Goal: Find specific page/section: Find specific page/section

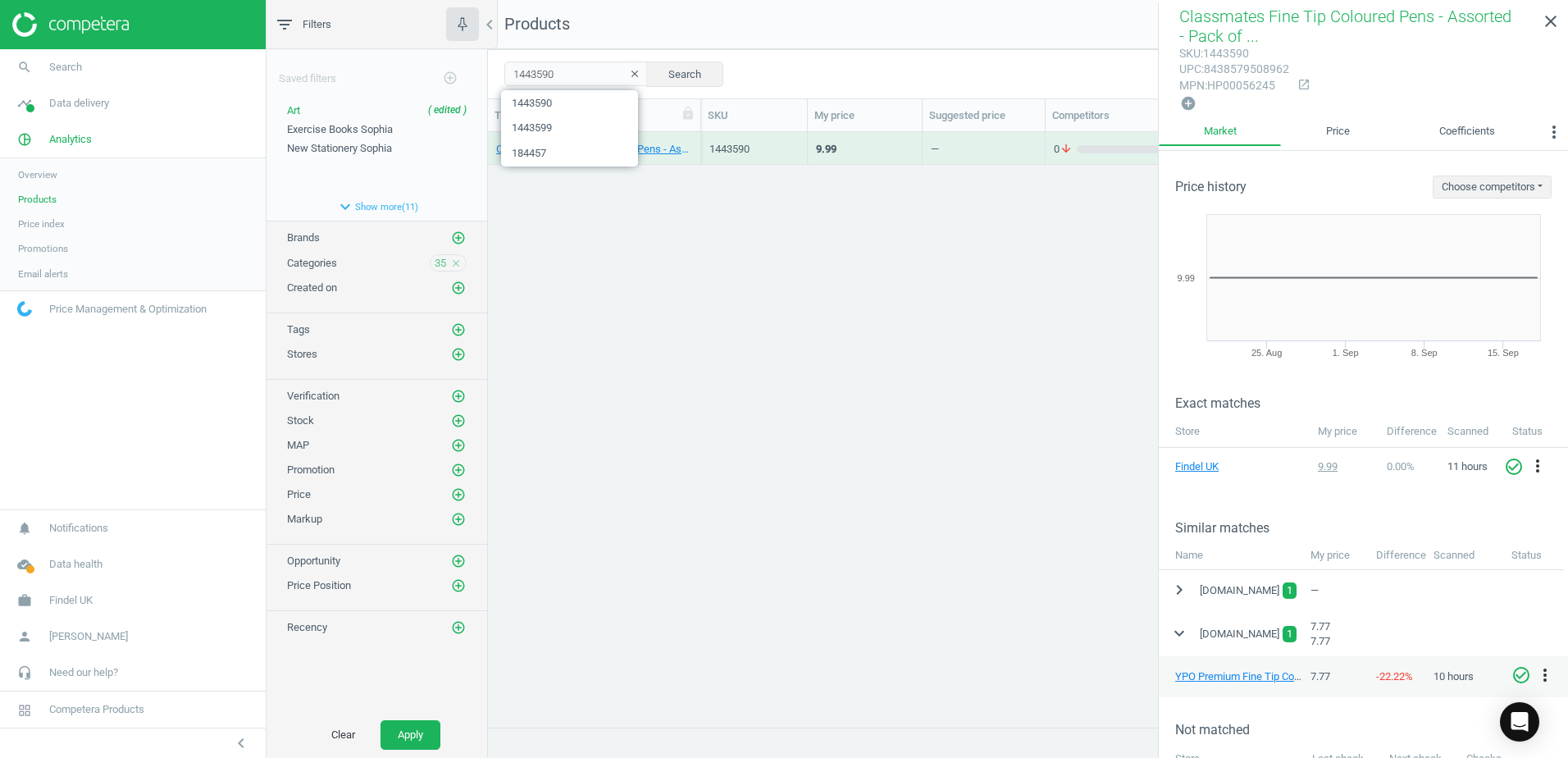
scroll to position [246, 0]
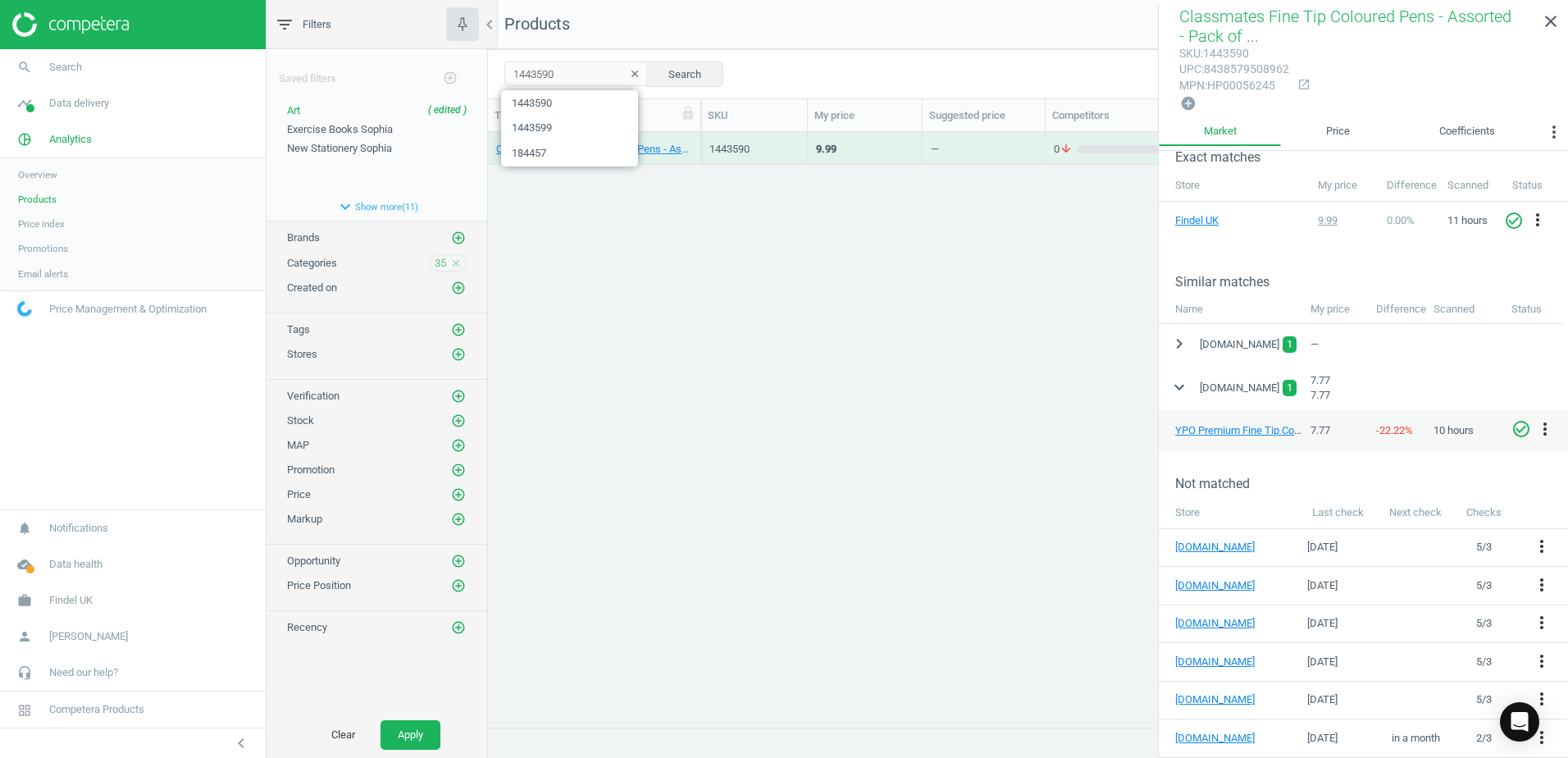
click at [507, 72] on input "1443590" at bounding box center [576, 73] width 144 height 24
type input "1426874"
click at [695, 140] on div "Classmates Assorted Tissue Paper - 200 Sheets 200 Pack" at bounding box center [594, 148] width 213 height 33
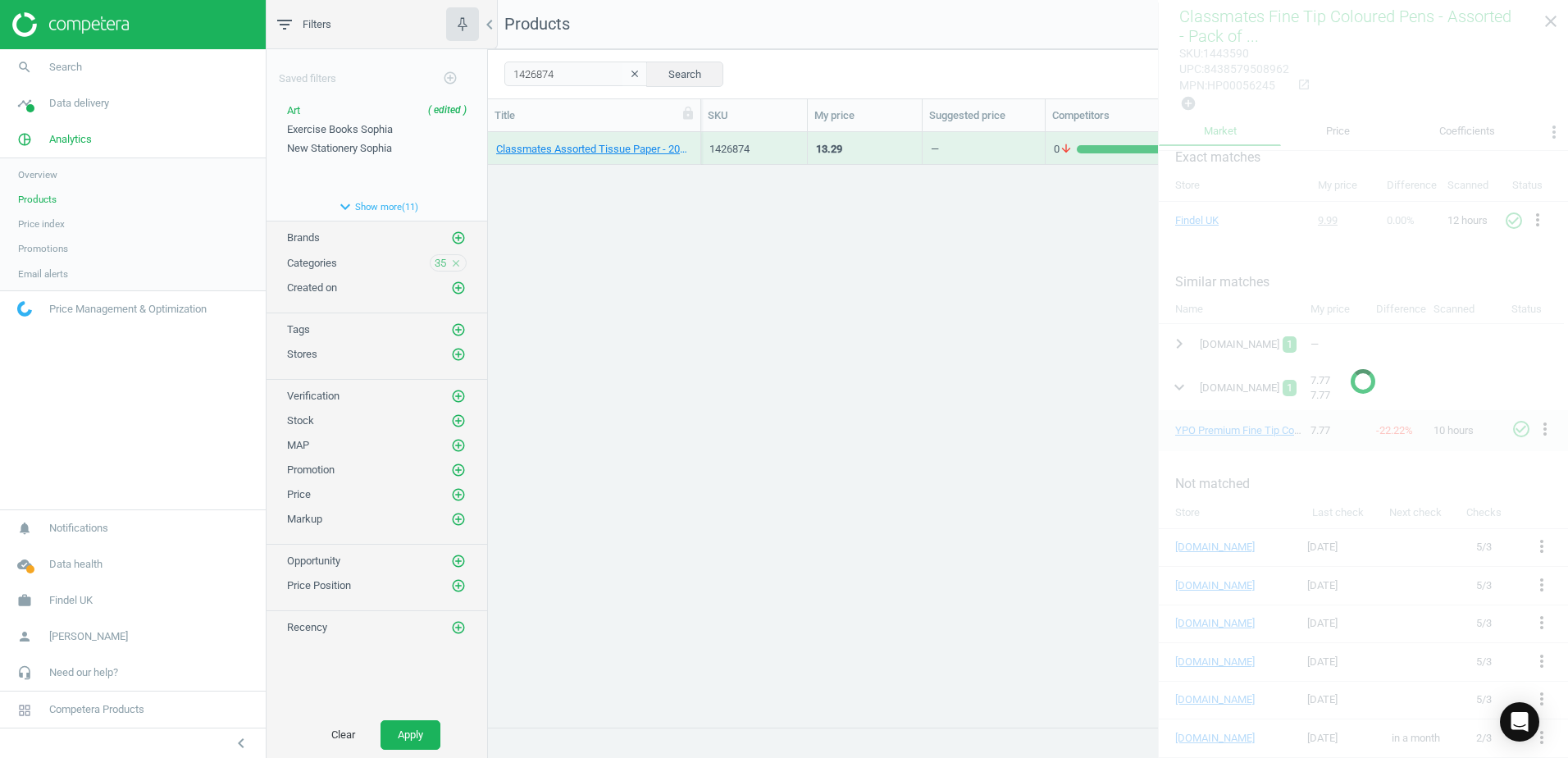
click at [695, 139] on div "Classmates Assorted Tissue Paper - 200 Sheets 200 Pack" at bounding box center [594, 148] width 213 height 33
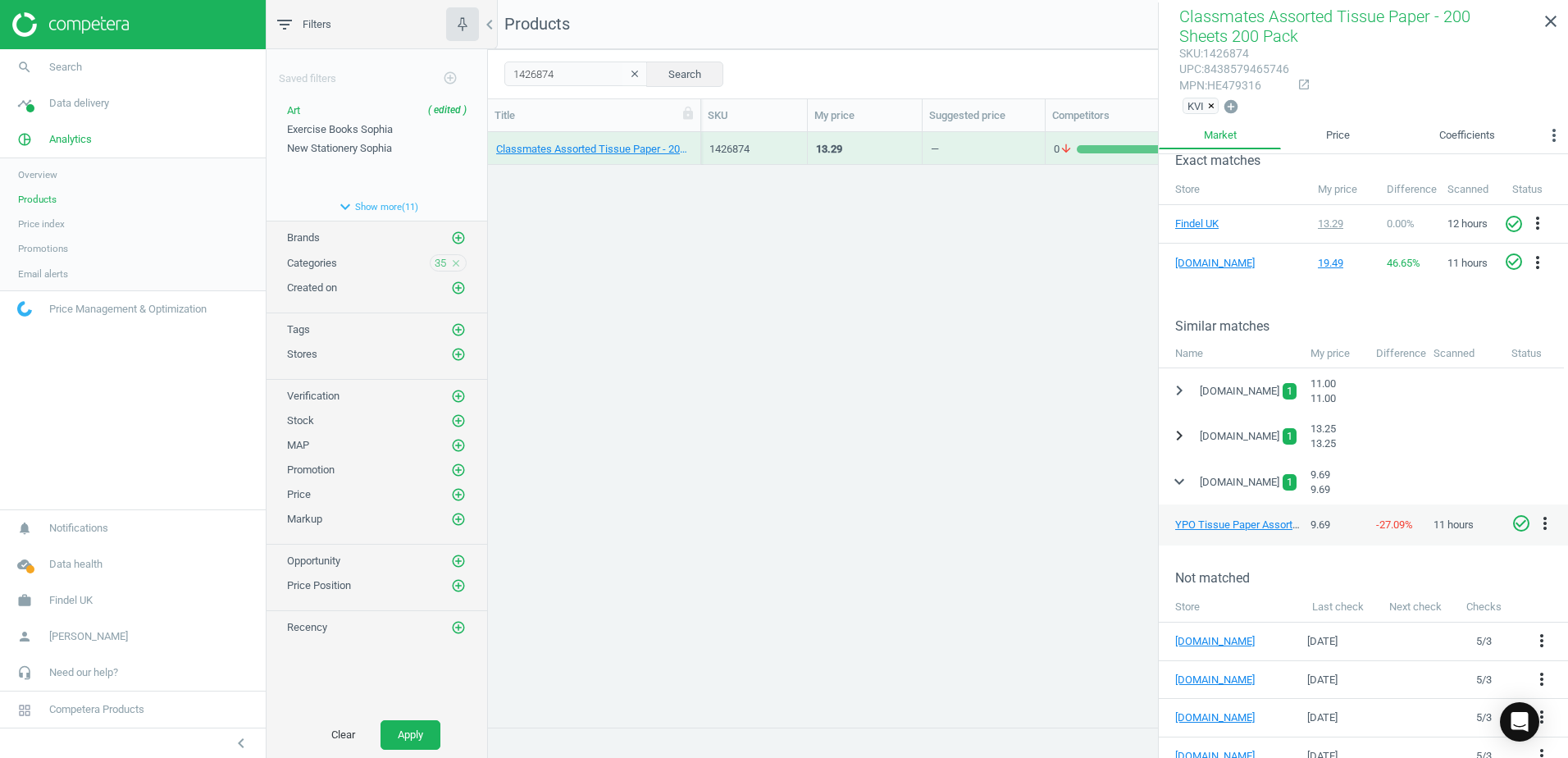
click at [1181, 437] on icon "chevron_right" at bounding box center [1179, 435] width 20 height 20
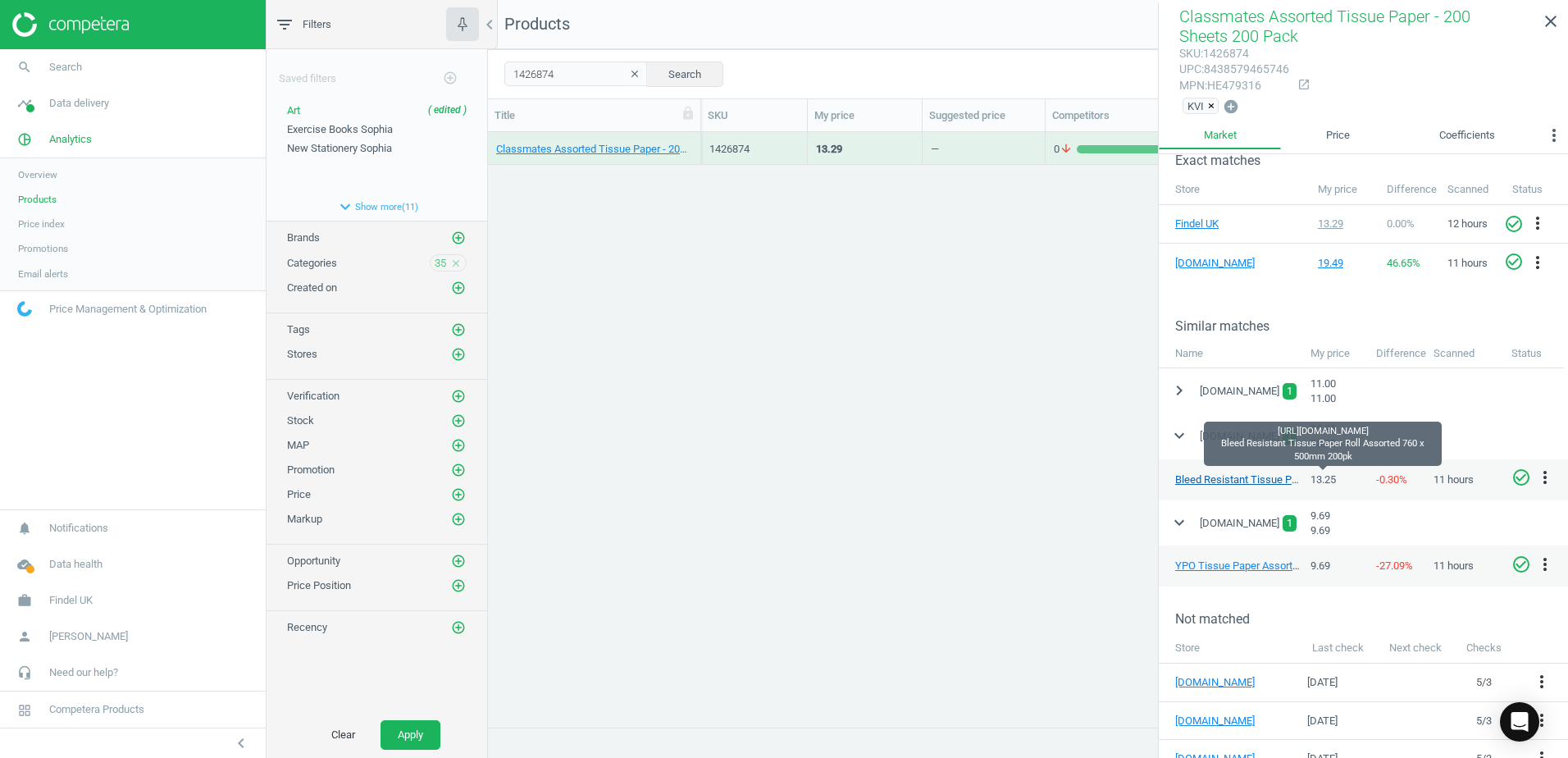
click at [1199, 479] on link "Bleed Resistant Tissue Paper Roll Assorted 760 x 500mm 200pk" at bounding box center [1324, 479] width 297 height 12
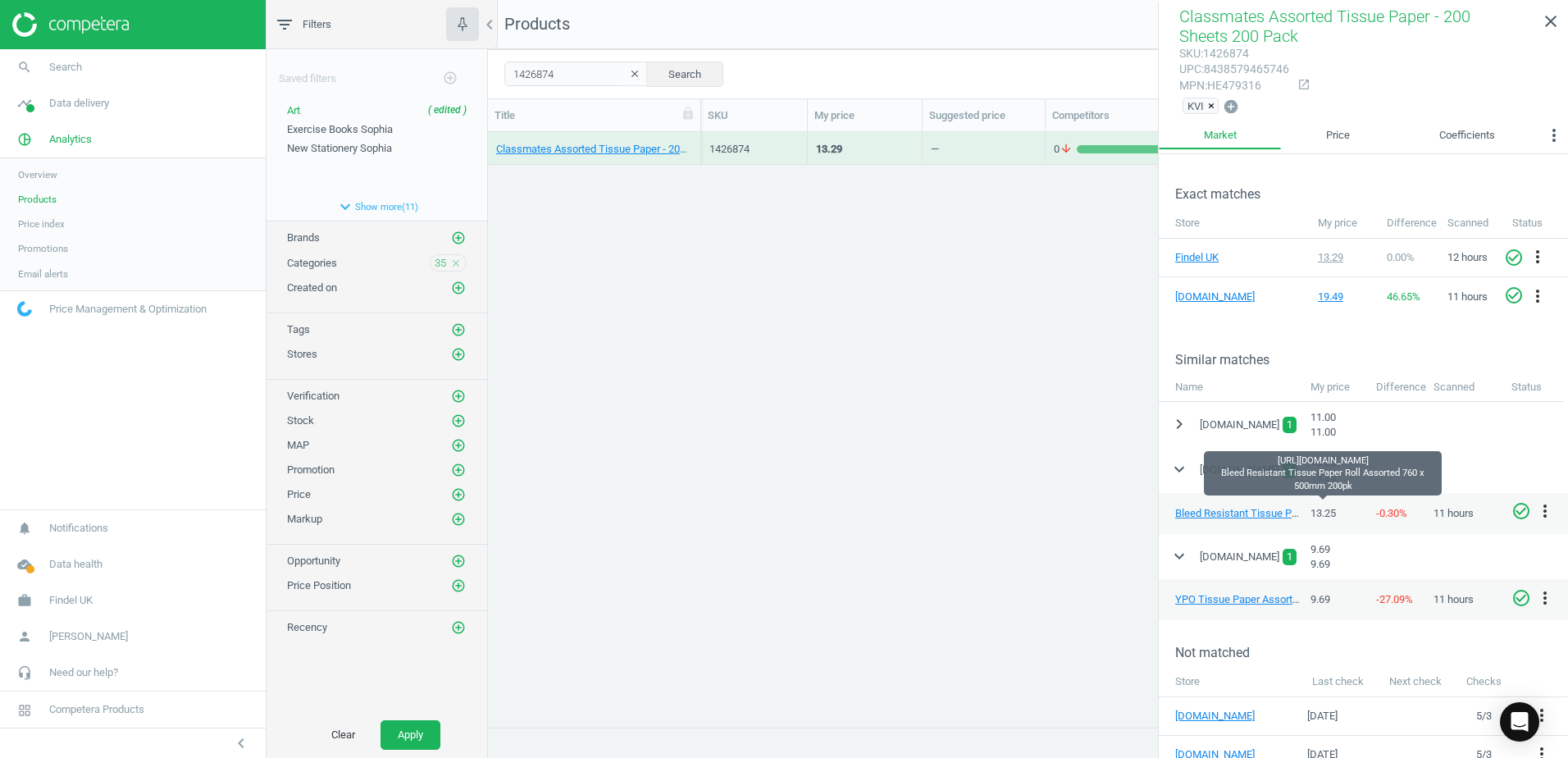
scroll to position [216, 0]
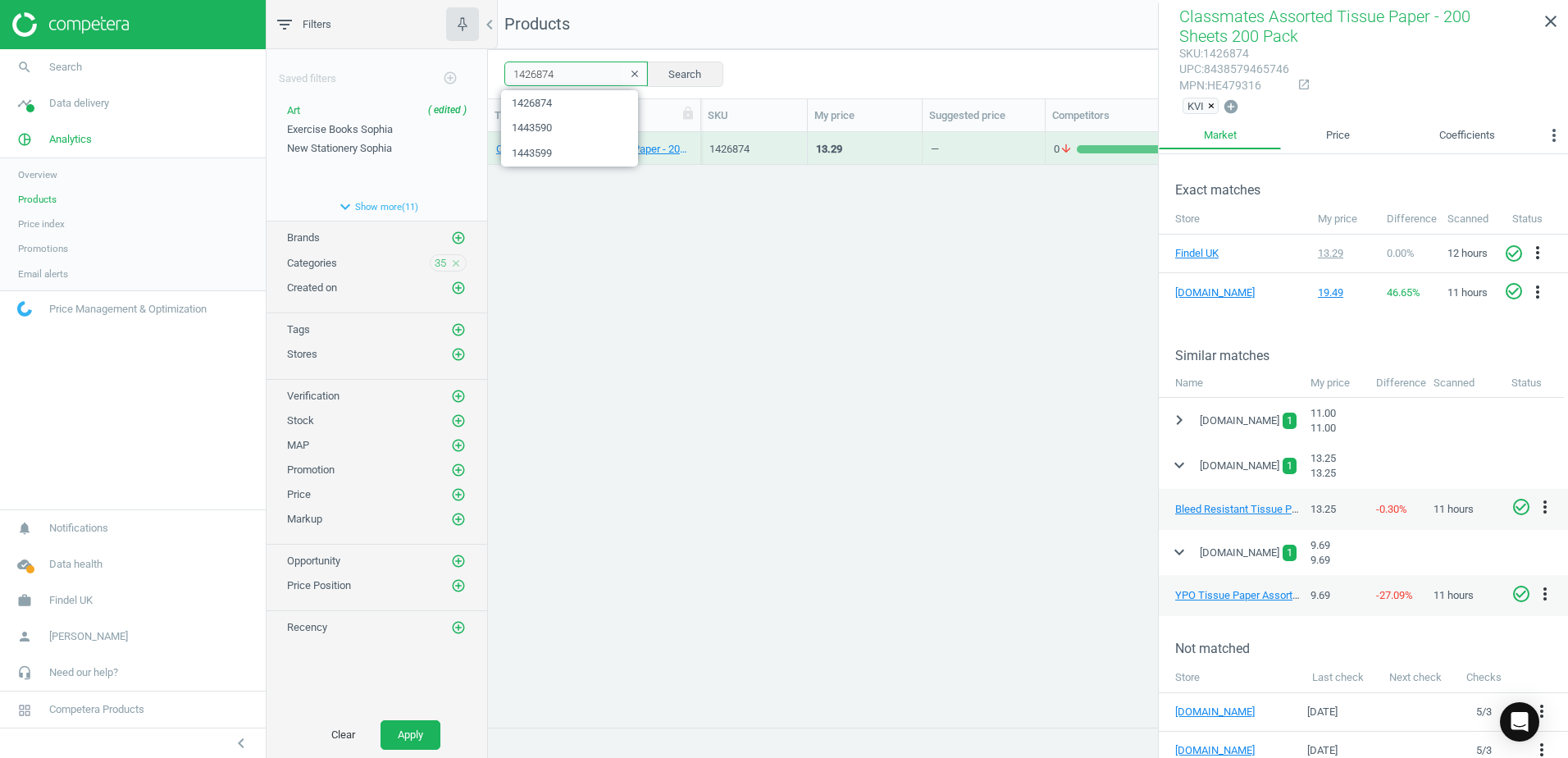
drag, startPoint x: 572, startPoint y: 81, endPoint x: 538, endPoint y: 75, distance: 34.5
click at [538, 75] on input "1426874" at bounding box center [576, 73] width 144 height 24
click at [552, 74] on input "1426874" at bounding box center [576, 73] width 144 height 24
drag, startPoint x: 552, startPoint y: 74, endPoint x: 496, endPoint y: 74, distance: 56.0
click at [496, 74] on div "1426874 clear Search Select all on page (1) Save report horizontal_split Expand…" at bounding box center [1028, 73] width 1080 height 49
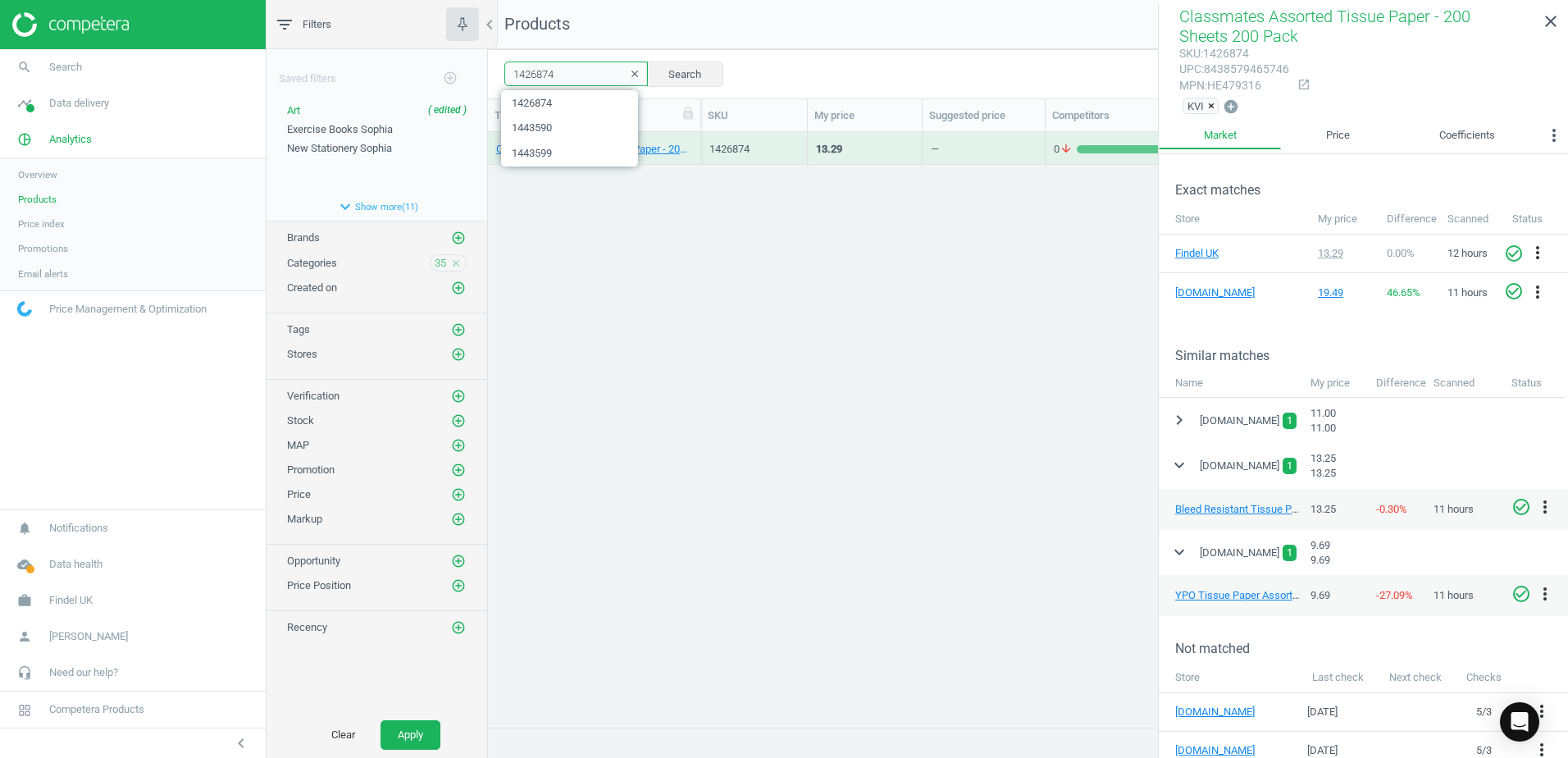
paste input "89"
click at [669, 71] on button "Search" at bounding box center [685, 73] width 77 height 24
click at [696, 138] on div "Classmates Remnant Tissue Paper - Assorted Sizes - Pack of 80 80 Pack" at bounding box center [594, 148] width 213 height 33
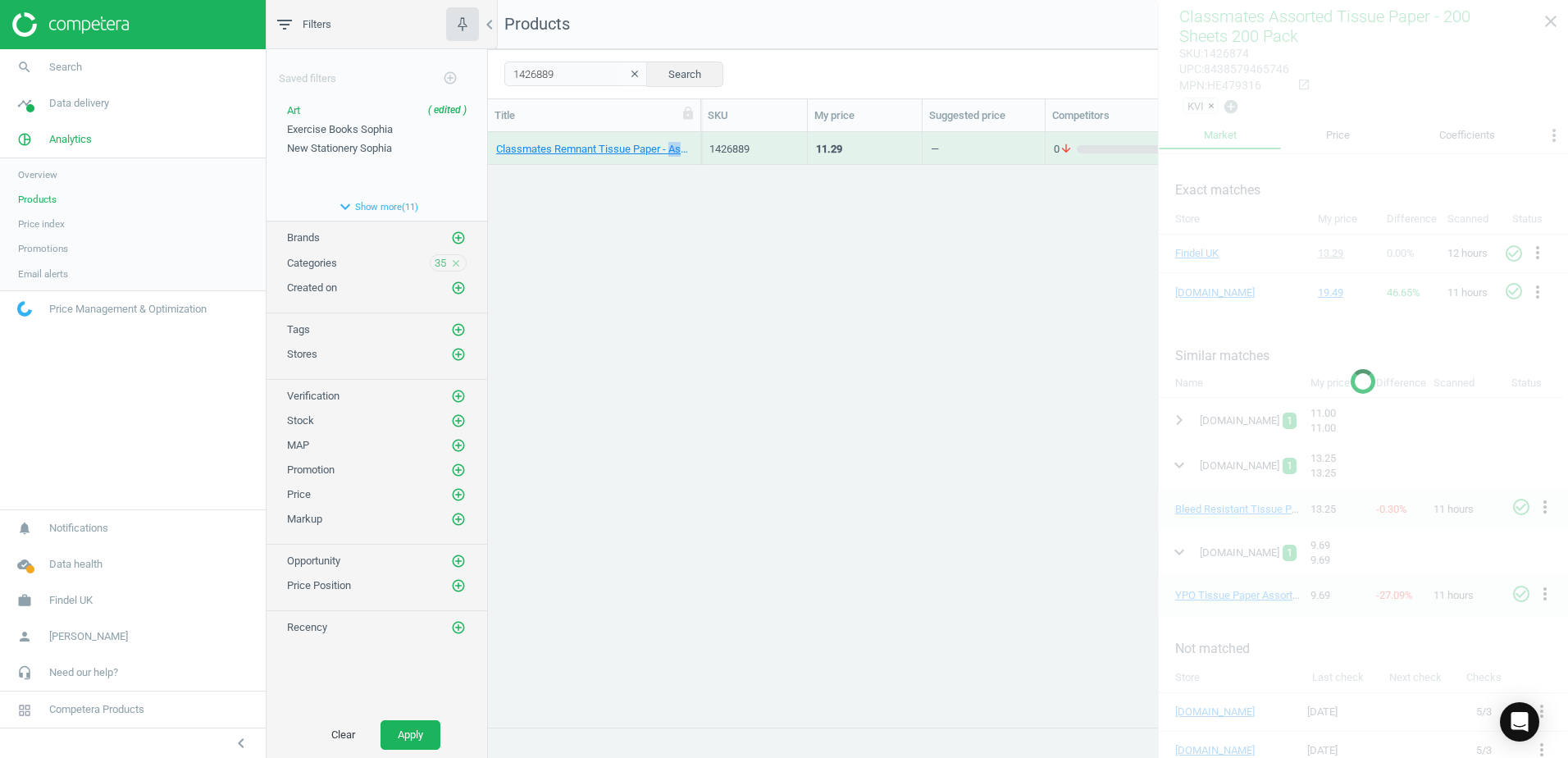
click at [696, 138] on div "Classmates Remnant Tissue Paper - Assorted Sizes - Pack of 80 80 Pack" at bounding box center [594, 148] width 213 height 33
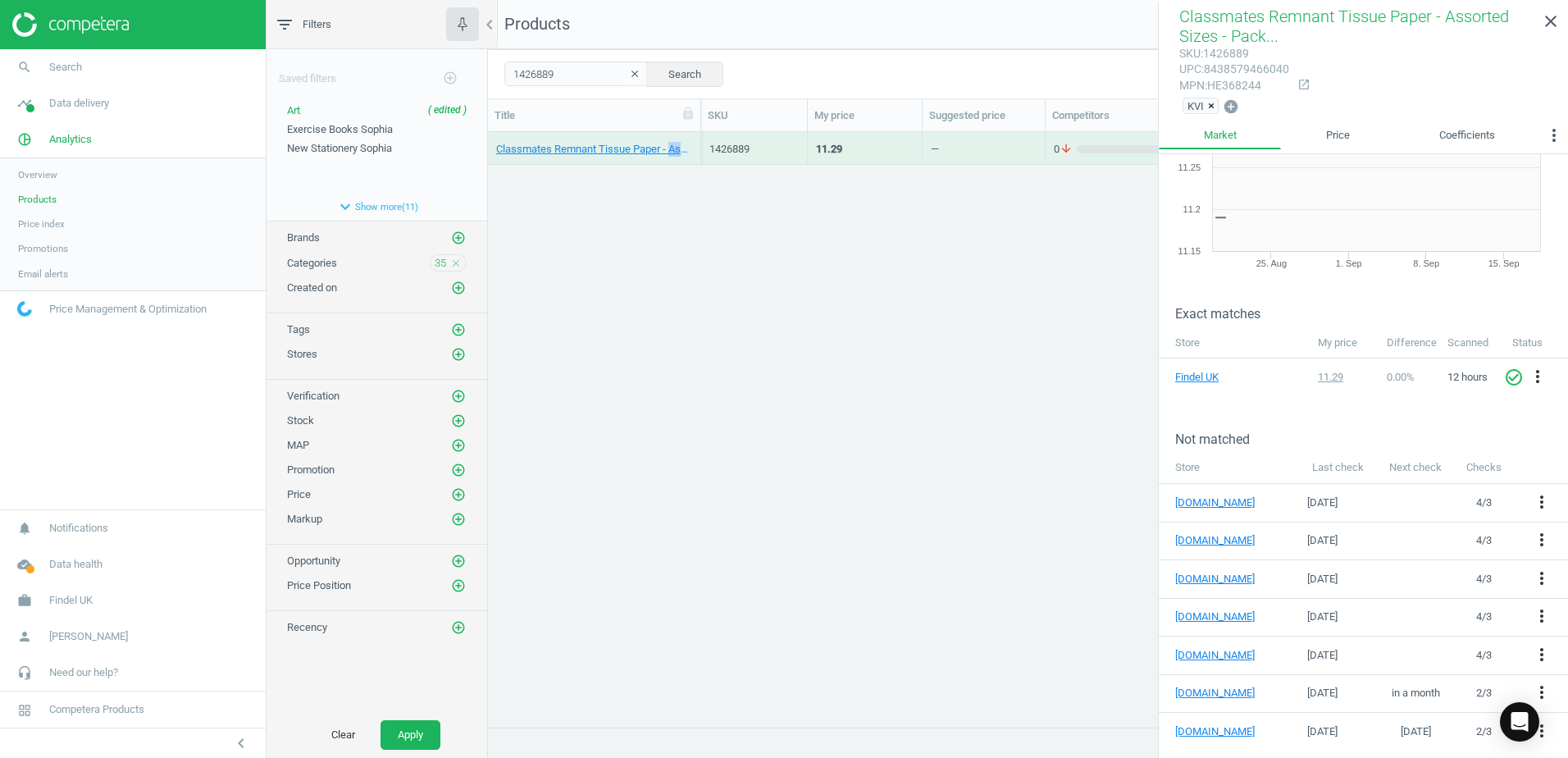
scroll to position [85, 0]
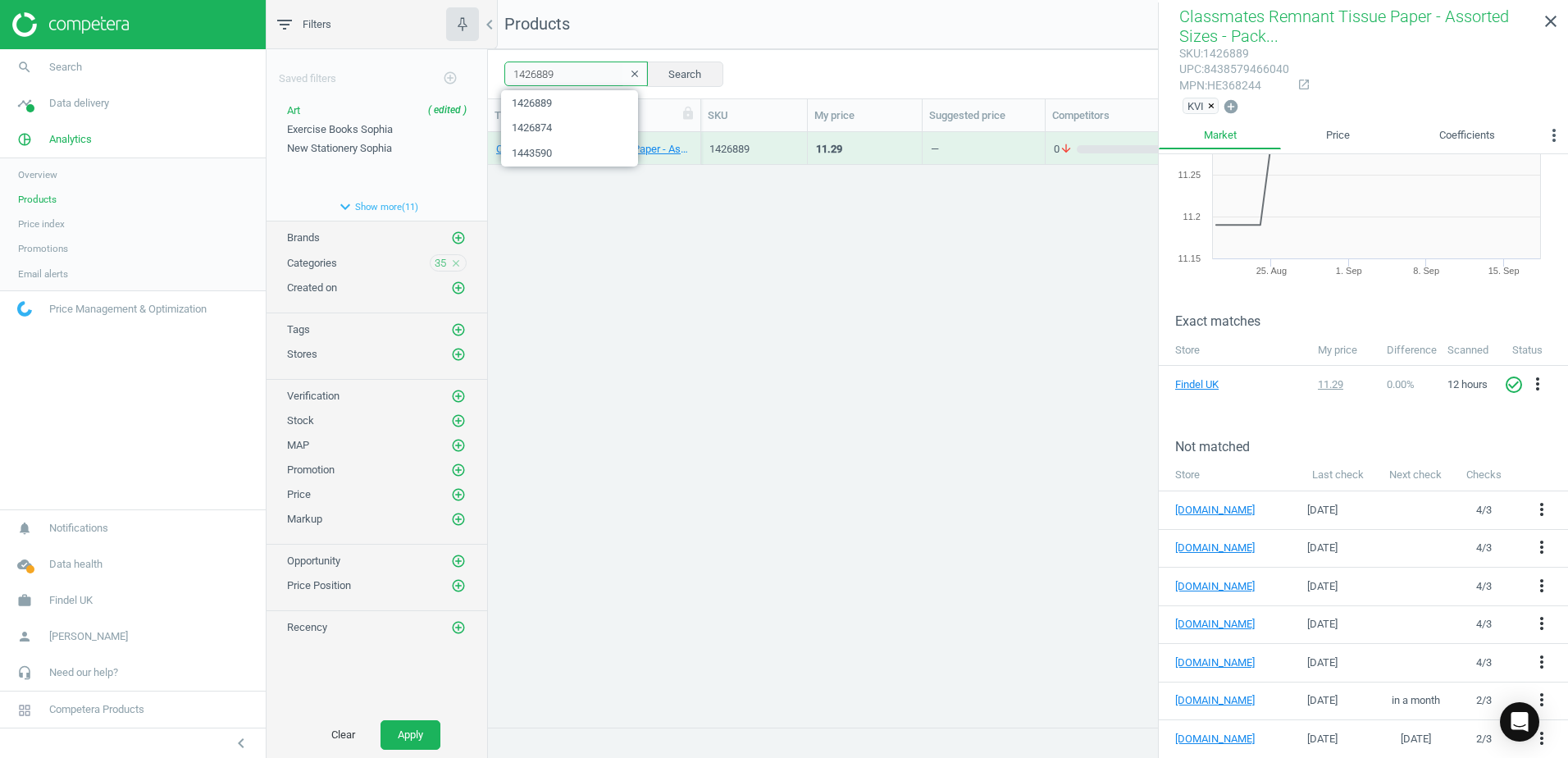
drag, startPoint x: 555, startPoint y: 74, endPoint x: 505, endPoint y: 72, distance: 50.0
click at [505, 72] on input "1426889" at bounding box center [576, 73] width 144 height 24
paste input "47397"
click at [657, 71] on button "Search" at bounding box center [685, 73] width 77 height 24
click at [691, 139] on div "Border-It Assorted Border Rolls - Pack of 12 12 Pack" at bounding box center [594, 147] width 196 height 29
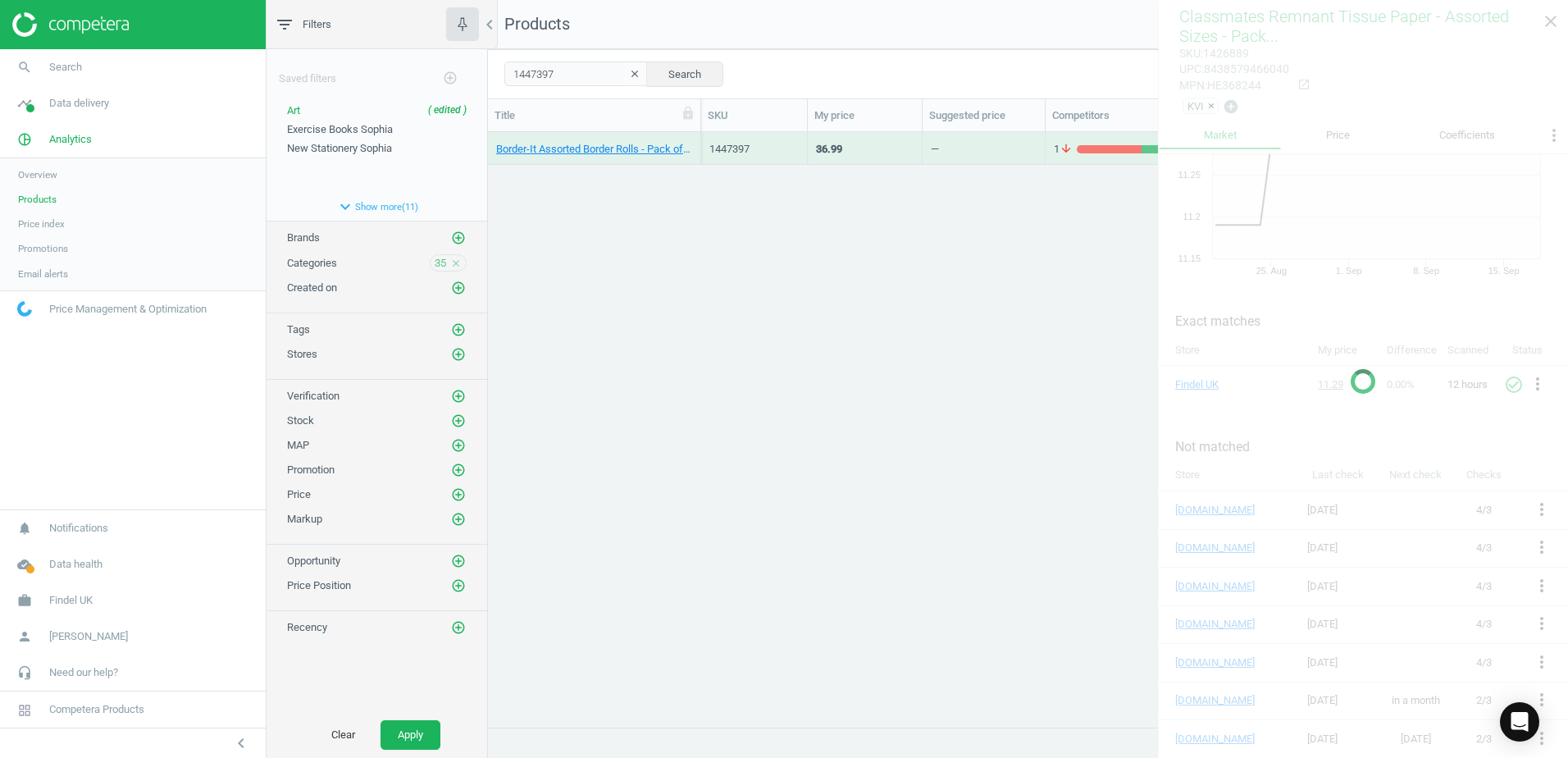
click at [691, 139] on div "Border-It Assorted Border Rolls - Pack of 12 12 Pack" at bounding box center [594, 147] width 196 height 29
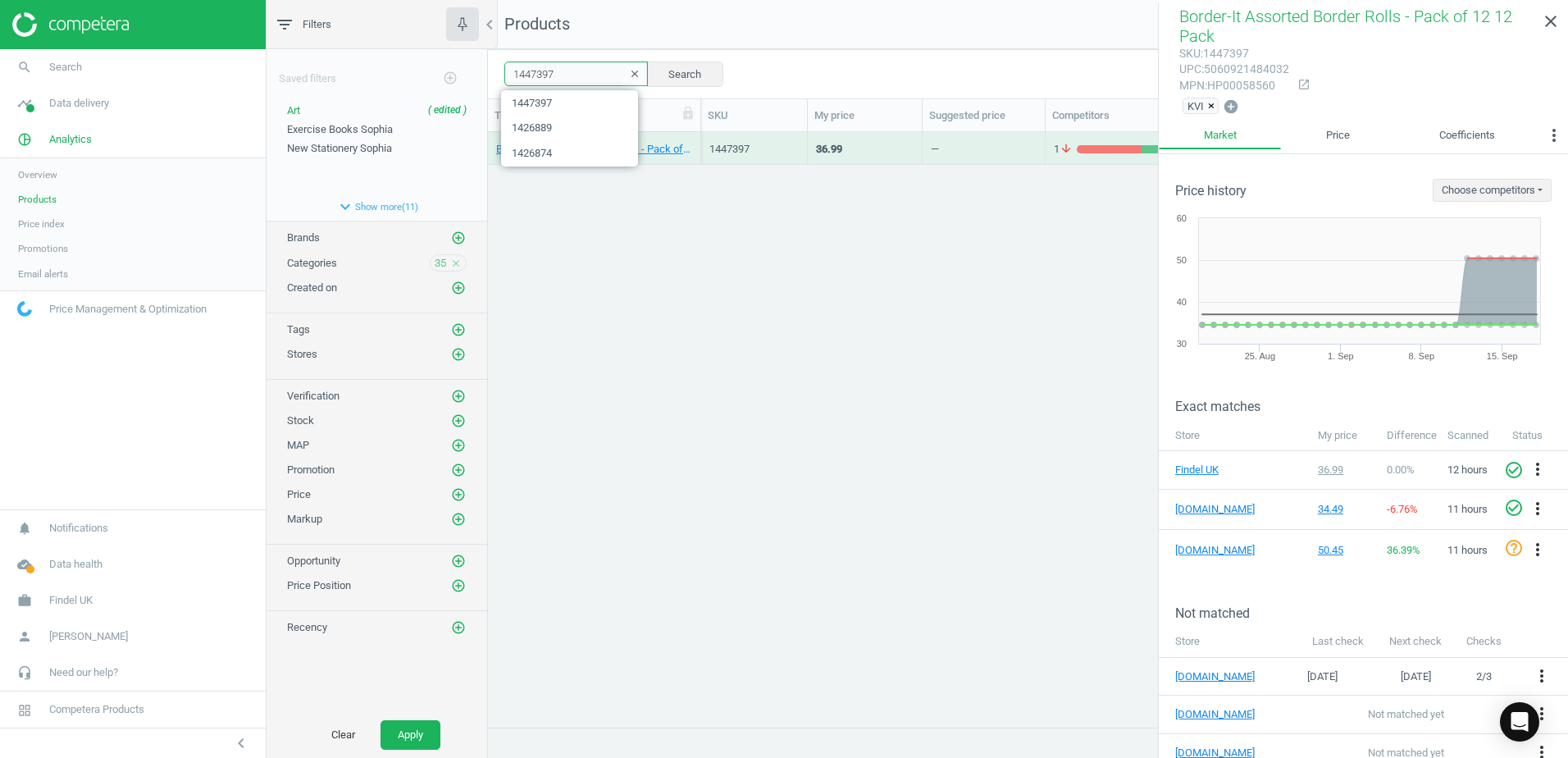
click at [496, 77] on div "1447397 clear Search Select all on page (1) Save report horizontal_split Expand…" at bounding box center [1028, 73] width 1080 height 49
paste input "37814"
click at [669, 76] on button "Search" at bounding box center [685, 73] width 77 height 24
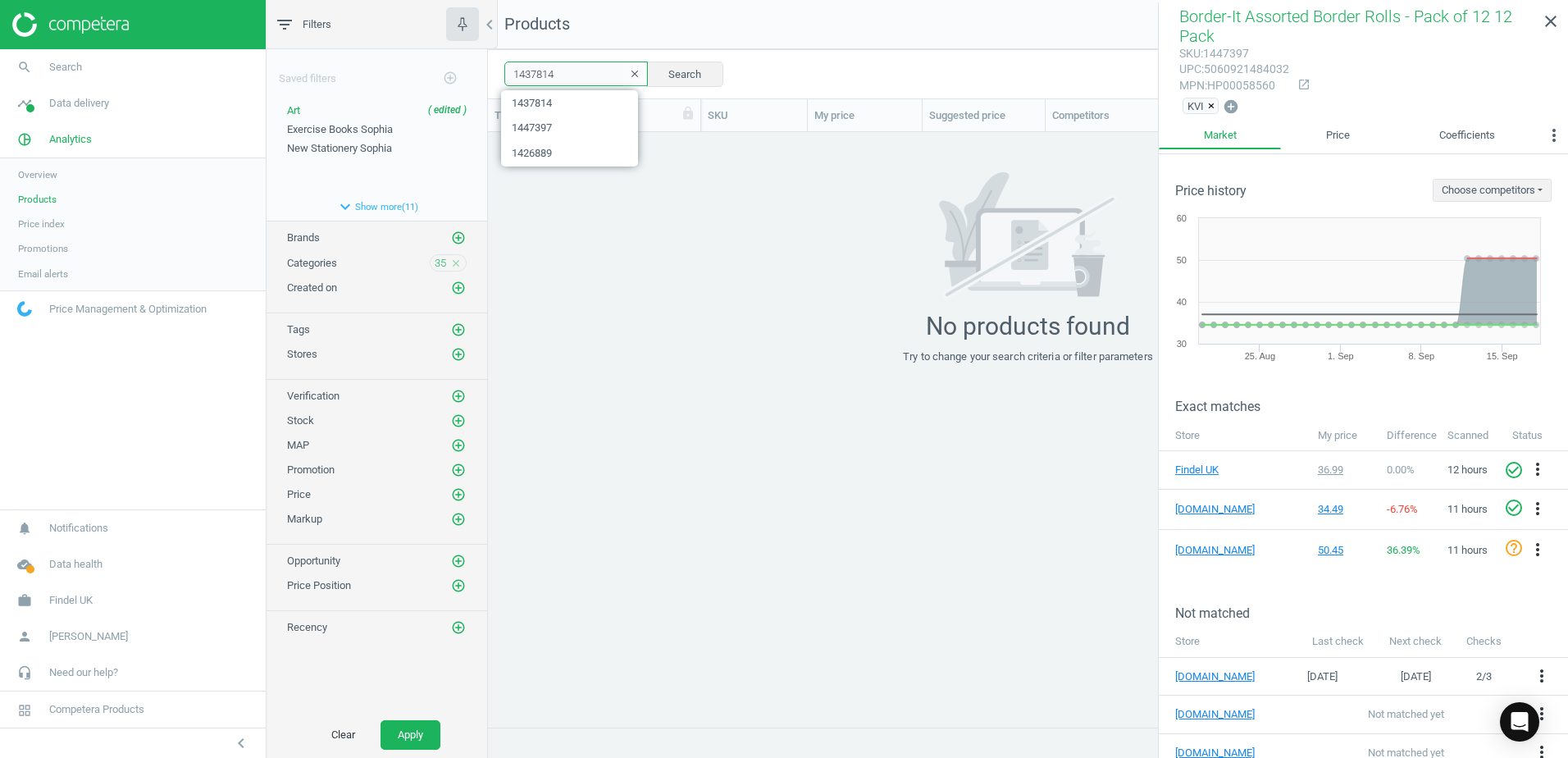
drag, startPoint x: 543, startPoint y: 74, endPoint x: 494, endPoint y: 74, distance: 49.0
click at [494, 74] on div "1437814 clear Search Select all on page (0) Save report horizontal_split Expand…" at bounding box center [1028, 73] width 1080 height 49
paste input "84459"
type input "184459"
click at [679, 69] on button "Search" at bounding box center [685, 73] width 77 height 24
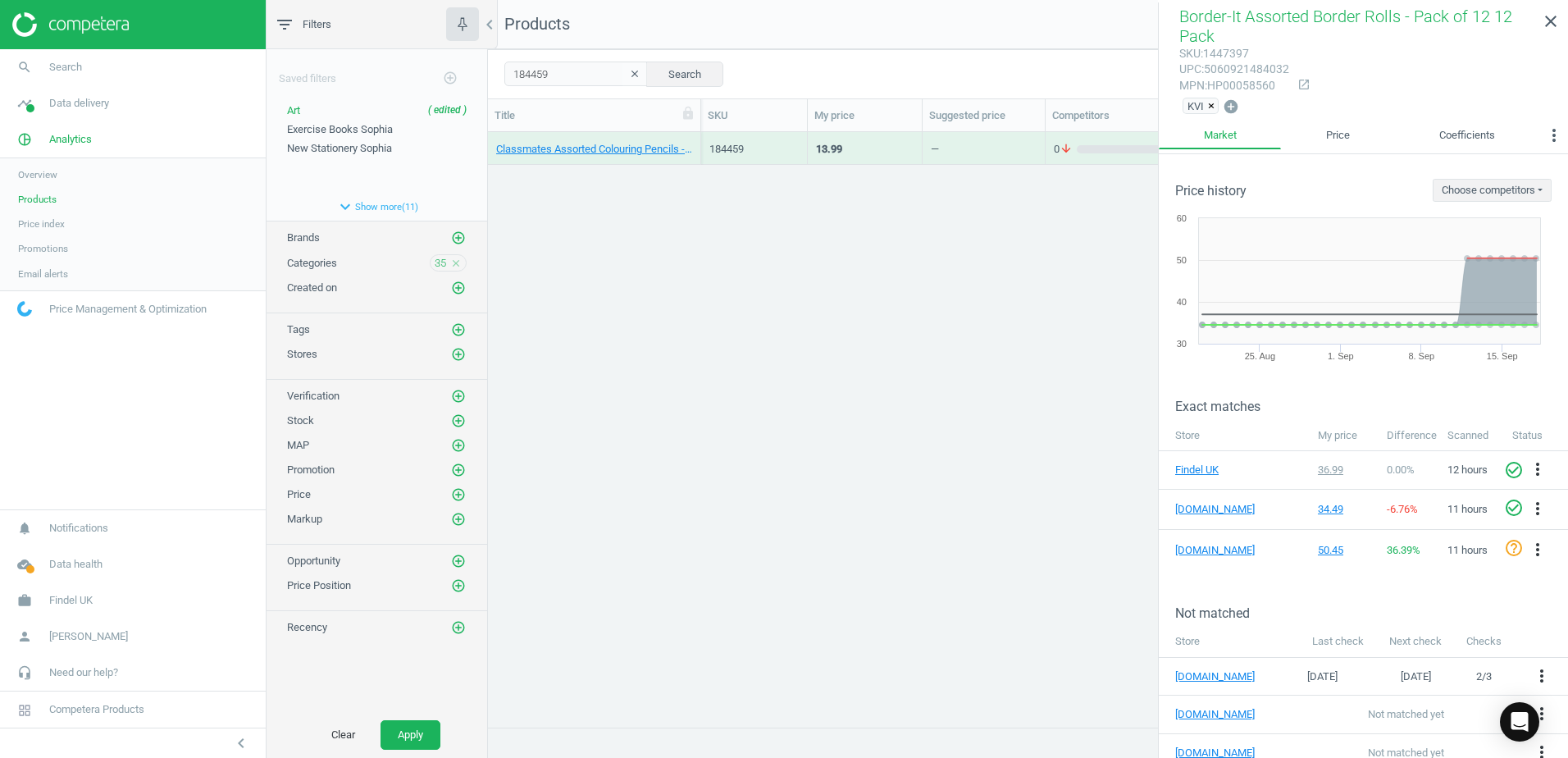
click at [694, 139] on div "Classmates Assorted Colouring Pencils - Pack of 144 144 Pack" at bounding box center [594, 148] width 213 height 33
